Goal: Task Accomplishment & Management: Use online tool/utility

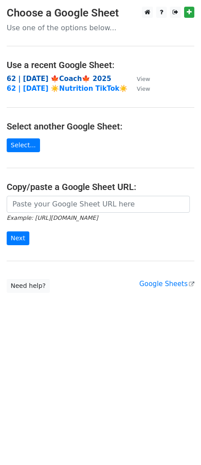
click at [58, 78] on strong "62 | SEP 16 🍁Coach🍁 2025" at bounding box center [59, 79] width 105 height 8
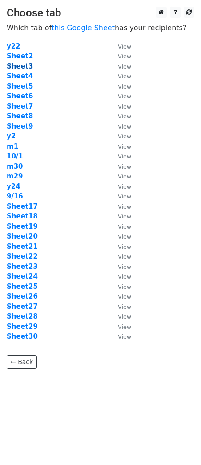
click at [15, 64] on strong "Sheet3" at bounding box center [20, 66] width 26 height 8
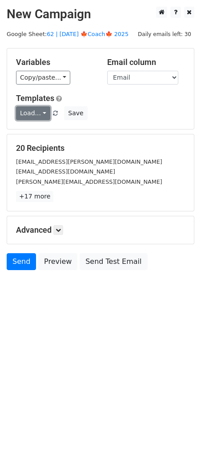
click at [32, 107] on link "Load..." at bounding box center [33, 113] width 34 height 14
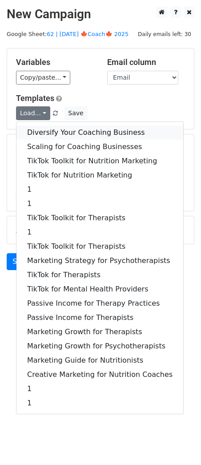
click at [55, 129] on link "Diversify Your Coaching Business" at bounding box center [99, 132] width 167 height 14
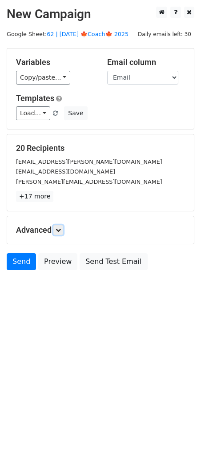
click at [60, 229] on icon at bounding box center [58, 229] width 5 height 5
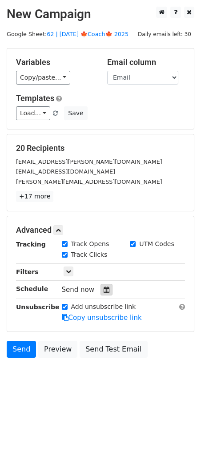
click at [104, 288] on icon at bounding box center [107, 290] width 6 height 6
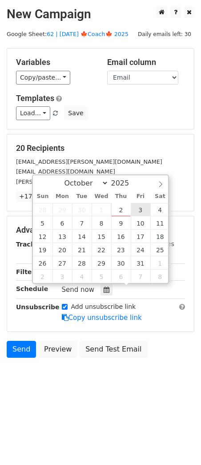
type input "2025-10-03 12:00"
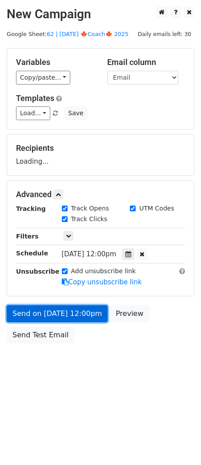
click at [72, 318] on link "Send on Oct 3 at 12:00pm" at bounding box center [57, 313] width 101 height 17
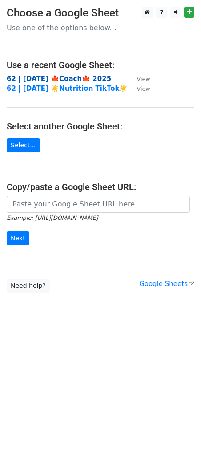
click at [48, 75] on strong "62 | [DATE] 🍁Coach🍁 2025" at bounding box center [59, 79] width 105 height 8
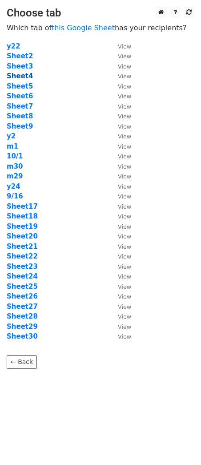
click at [19, 73] on strong "Sheet4" at bounding box center [20, 76] width 26 height 8
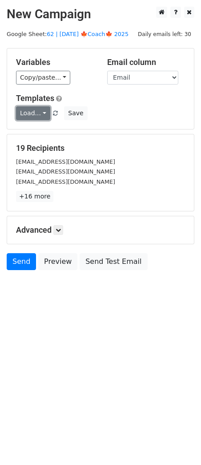
click at [28, 114] on link "Load..." at bounding box center [33, 113] width 34 height 14
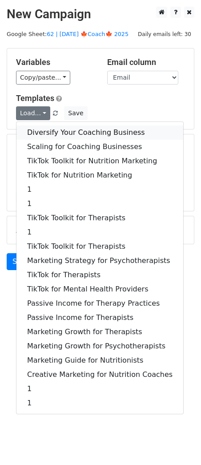
click at [55, 131] on link "Diversify Your Coaching Business" at bounding box center [99, 132] width 167 height 14
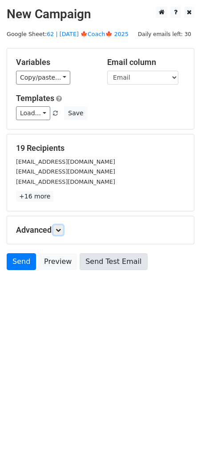
drag, startPoint x: 59, startPoint y: 231, endPoint x: 82, endPoint y: 273, distance: 47.8
click at [60, 231] on icon at bounding box center [58, 229] width 5 height 5
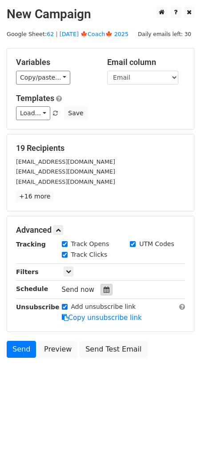
click at [106, 291] on div at bounding box center [107, 290] width 12 height 12
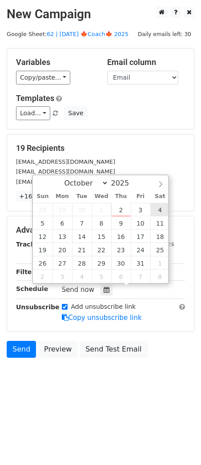
type input "2025-10-04 12:00"
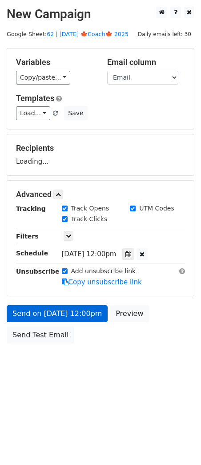
drag, startPoint x: 93, startPoint y: 297, endPoint x: 86, endPoint y: 313, distance: 17.2
click at [92, 298] on form "Variables Copy/paste... {{Name}} {{Email}} Email column Name Email Templates Lo…" at bounding box center [101, 198] width 188 height 300
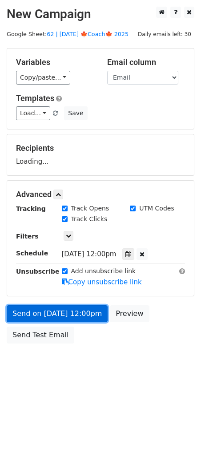
click at [86, 314] on form "Variables Copy/paste... {{Name}} {{Email}} Email column Name Email Templates Lo…" at bounding box center [101, 198] width 188 height 300
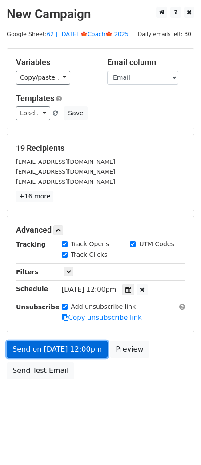
click at [61, 347] on link "Send on Oct 4 at 12:00pm" at bounding box center [57, 349] width 101 height 17
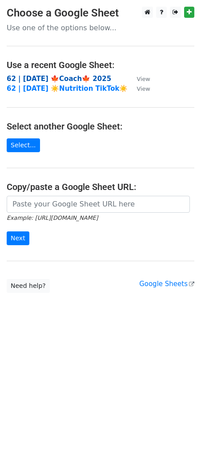
click at [73, 78] on strong "62 | [DATE] 🍁Coach🍁 2025" at bounding box center [59, 79] width 105 height 8
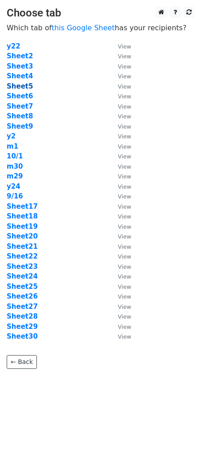
click at [23, 86] on strong "Sheet5" at bounding box center [20, 86] width 26 height 8
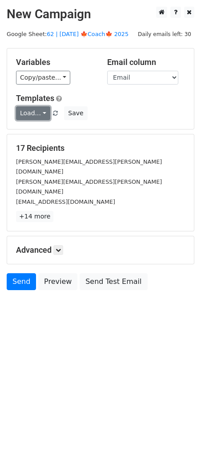
click at [40, 119] on link "Load..." at bounding box center [33, 113] width 34 height 14
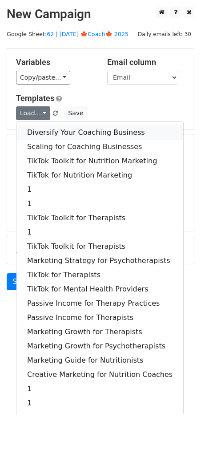
click at [47, 132] on link "Diversify Your Coaching Business" at bounding box center [99, 132] width 167 height 14
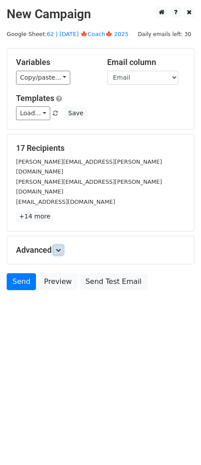
click at [61, 245] on link at bounding box center [58, 250] width 10 height 10
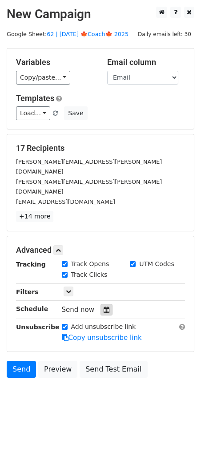
click at [104, 307] on icon at bounding box center [107, 310] width 6 height 6
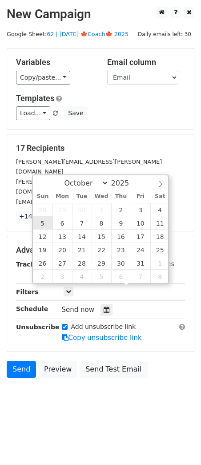
type input "2025-10-05 12:00"
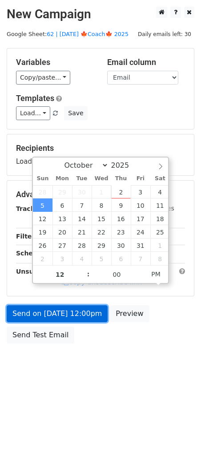
click at [46, 312] on link "Send on Oct 5 at 12:00pm" at bounding box center [57, 313] width 101 height 17
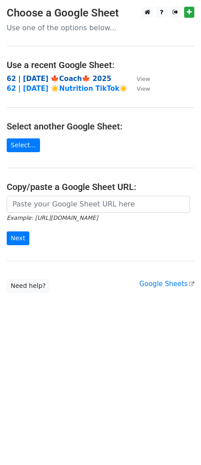
click at [82, 77] on strong "62 | [DATE] 🍁Coach🍁 2025" at bounding box center [59, 79] width 105 height 8
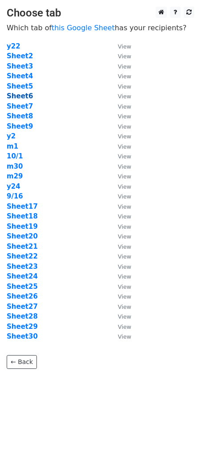
click at [27, 99] on strong "Sheet6" at bounding box center [20, 96] width 26 height 8
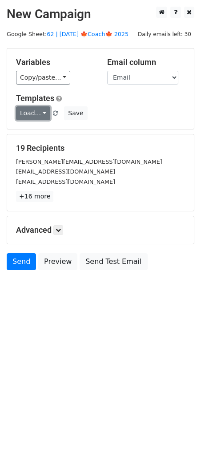
click at [28, 111] on link "Load..." at bounding box center [33, 113] width 34 height 14
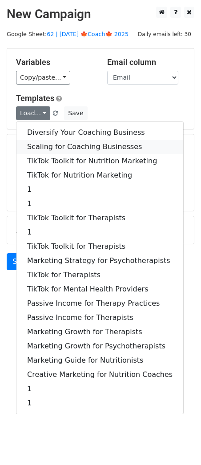
click at [42, 150] on link "Scaling for Coaching Businesses" at bounding box center [99, 147] width 167 height 14
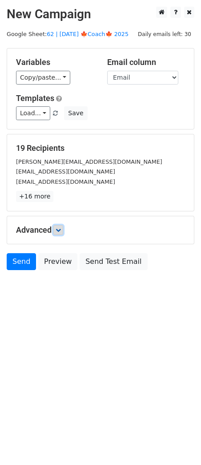
click at [57, 229] on link at bounding box center [58, 230] width 10 height 10
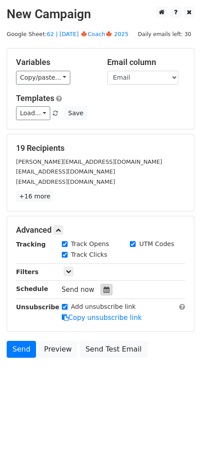
click at [105, 288] on icon at bounding box center [107, 290] width 6 height 6
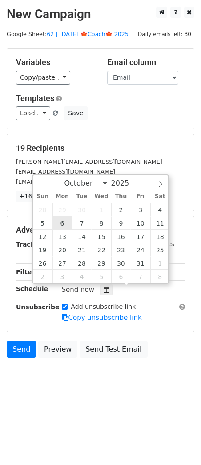
type input "[DATE] 12:00"
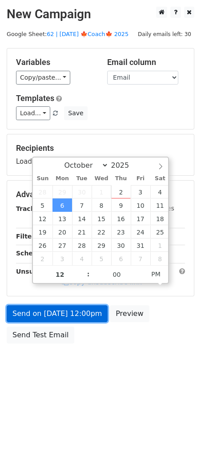
click at [66, 320] on form "Variables Copy/paste... {{Name}} {{Email}} Email column Name Email Templates Lo…" at bounding box center [101, 198] width 188 height 300
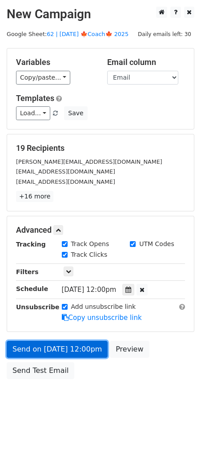
click at [65, 346] on link "Send on [DATE] 12:00pm" at bounding box center [57, 349] width 101 height 17
